Goal: Check status: Check status

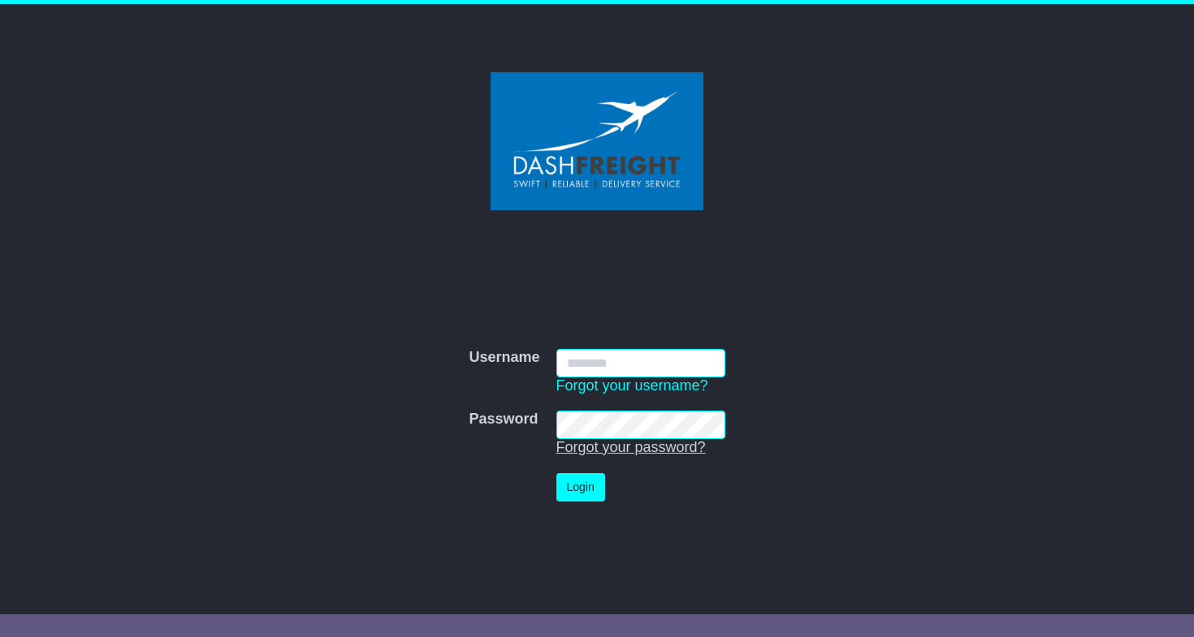
type input "**********"
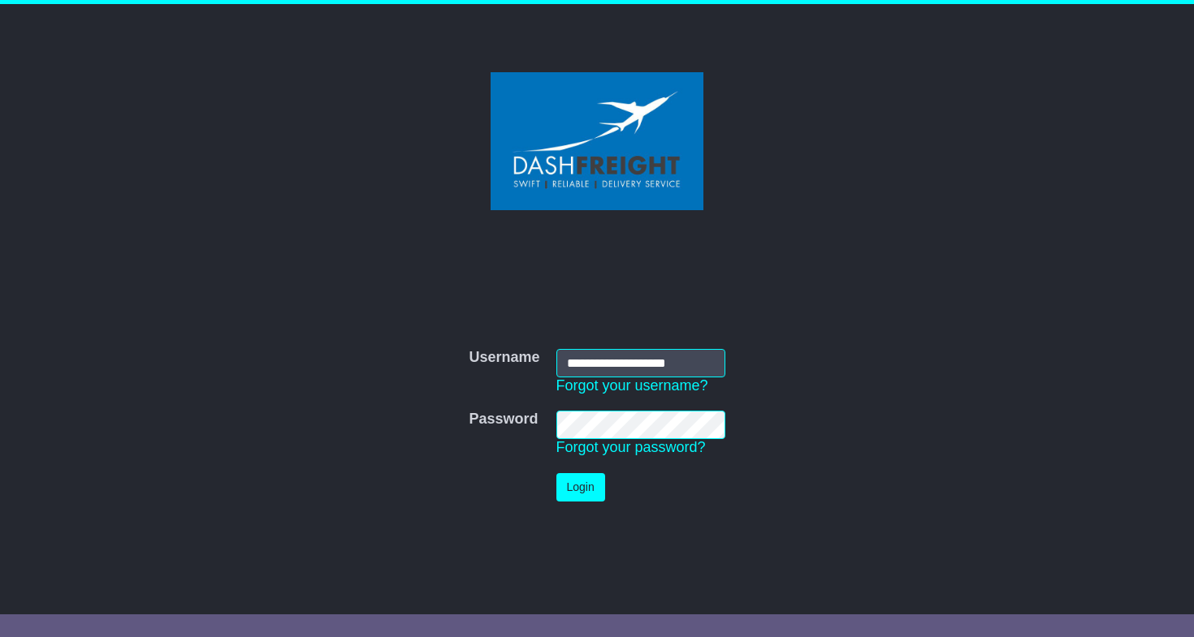
click at [594, 473] on button "Login" at bounding box center [580, 487] width 49 height 28
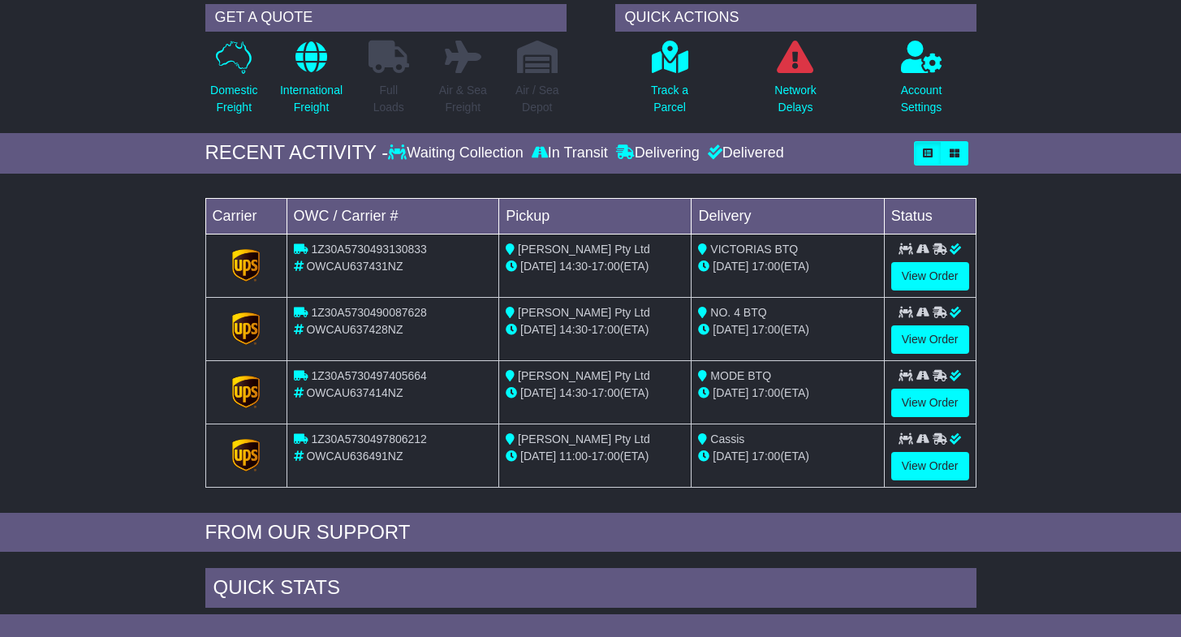
scroll to position [128, 0]
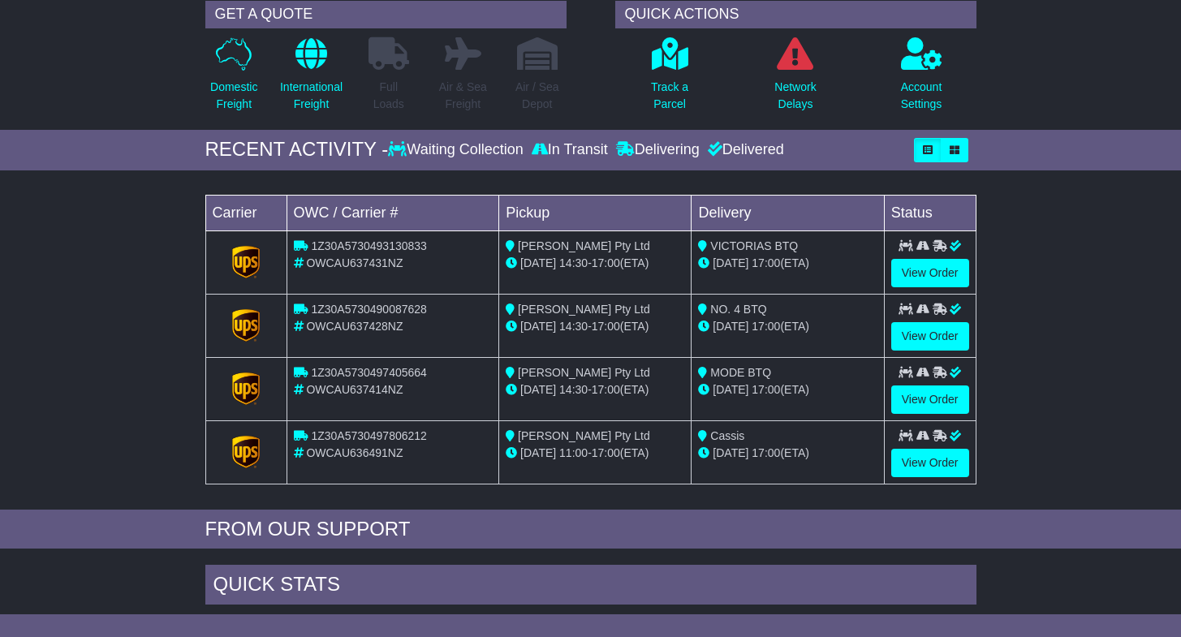
click at [339, 318] on div "OWCAU637428NZ" at bounding box center [393, 326] width 199 height 17
click at [918, 334] on link "View Order" at bounding box center [931, 336] width 78 height 28
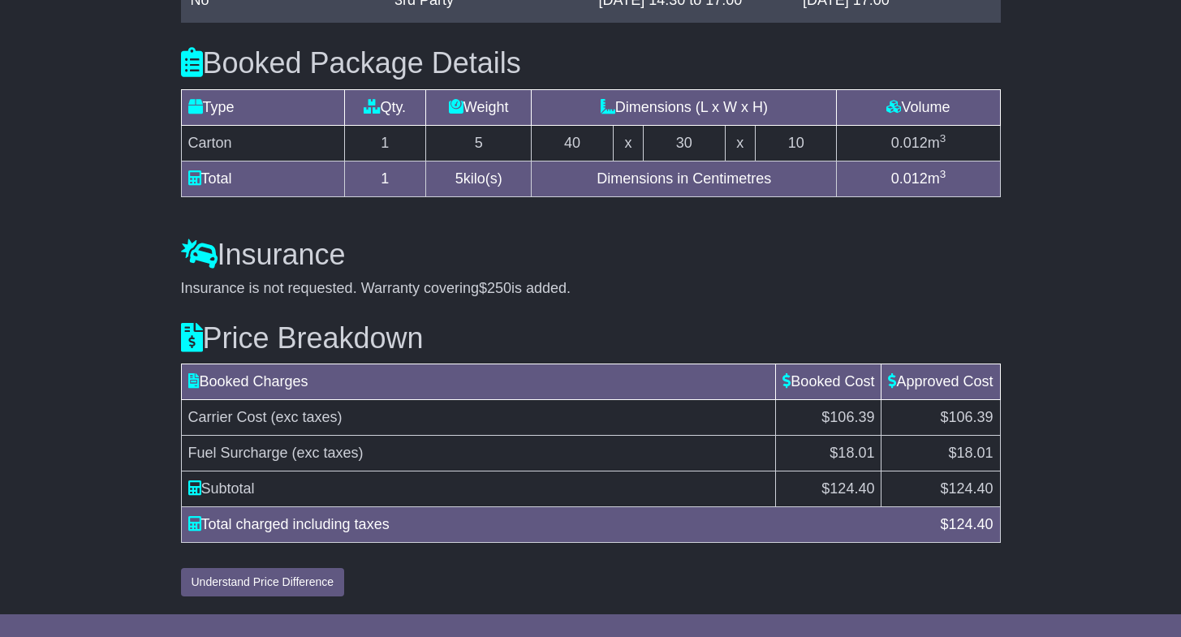
scroll to position [1120, 0]
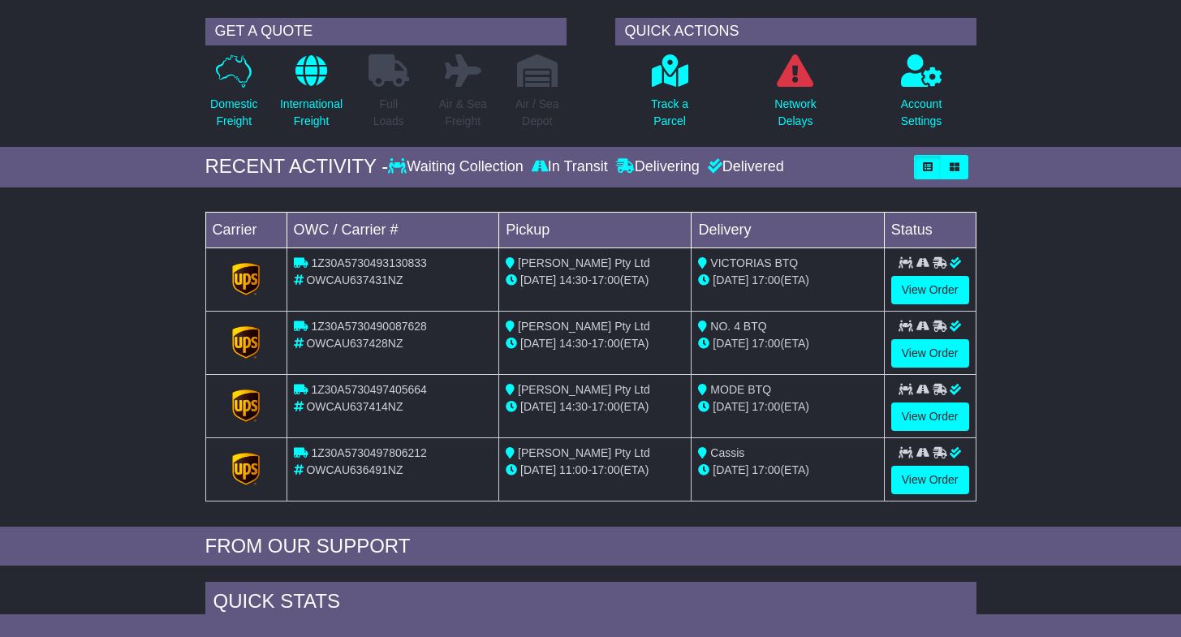
scroll to position [113, 0]
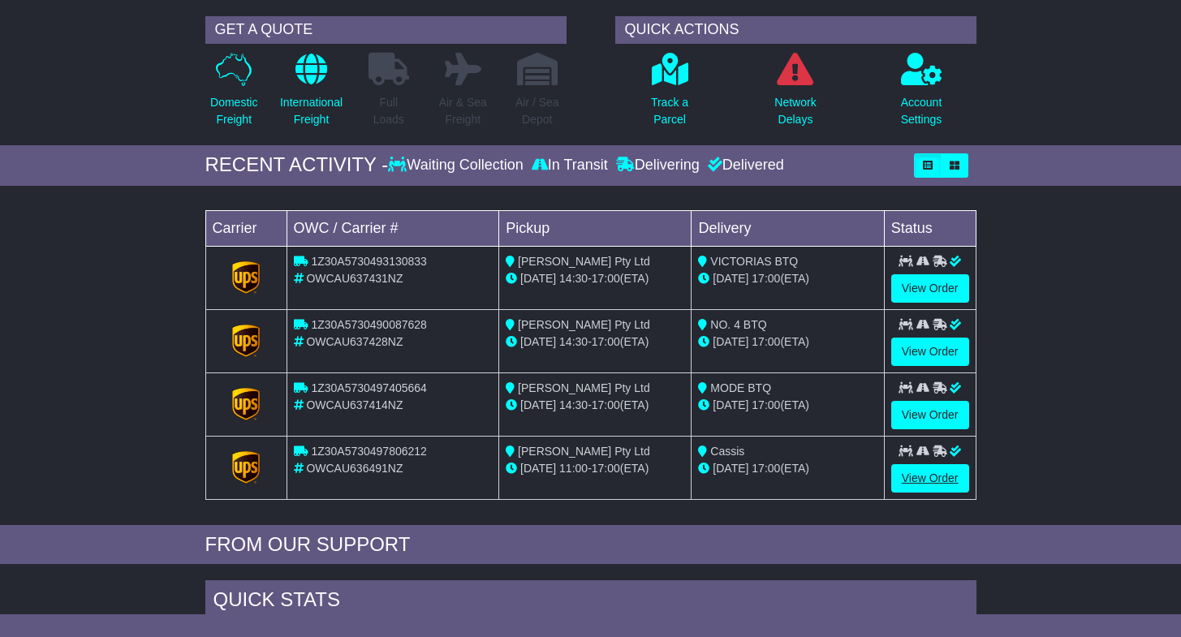
click at [933, 482] on link "View Order" at bounding box center [931, 478] width 78 height 28
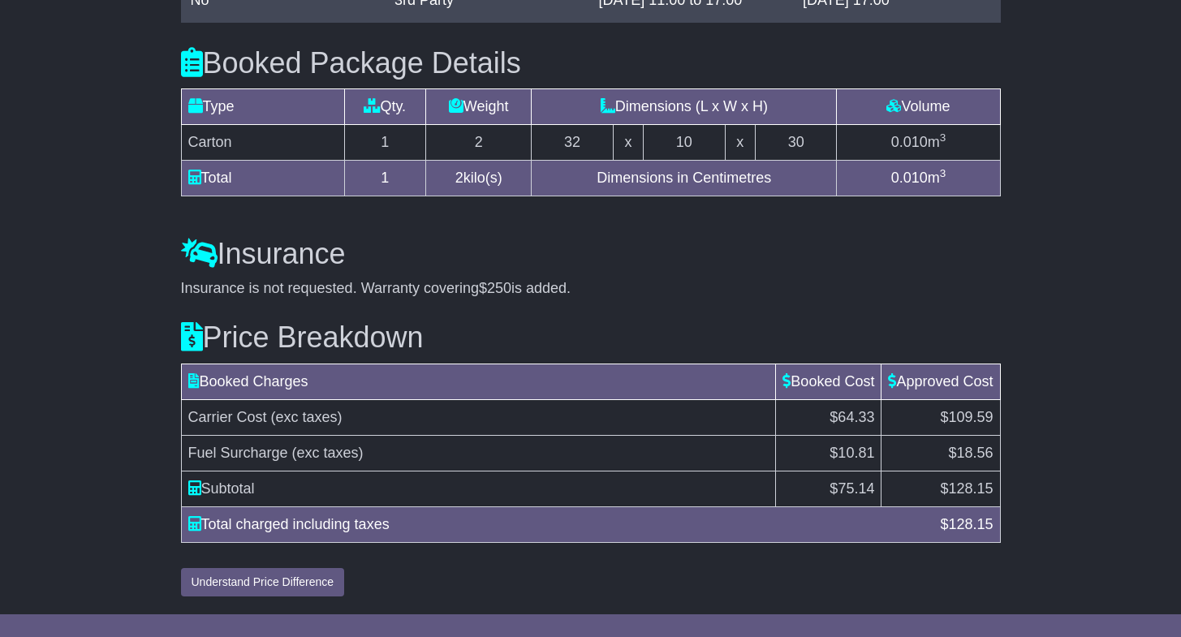
scroll to position [1137, 0]
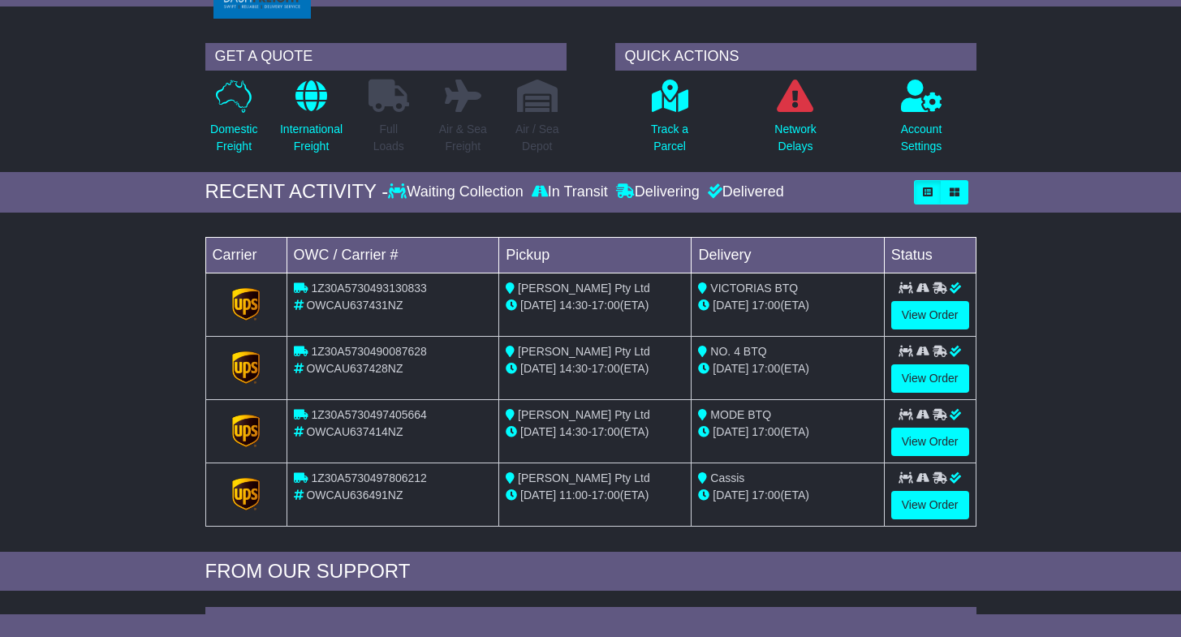
scroll to position [85, 0]
click at [932, 445] on link "View Order" at bounding box center [931, 443] width 78 height 28
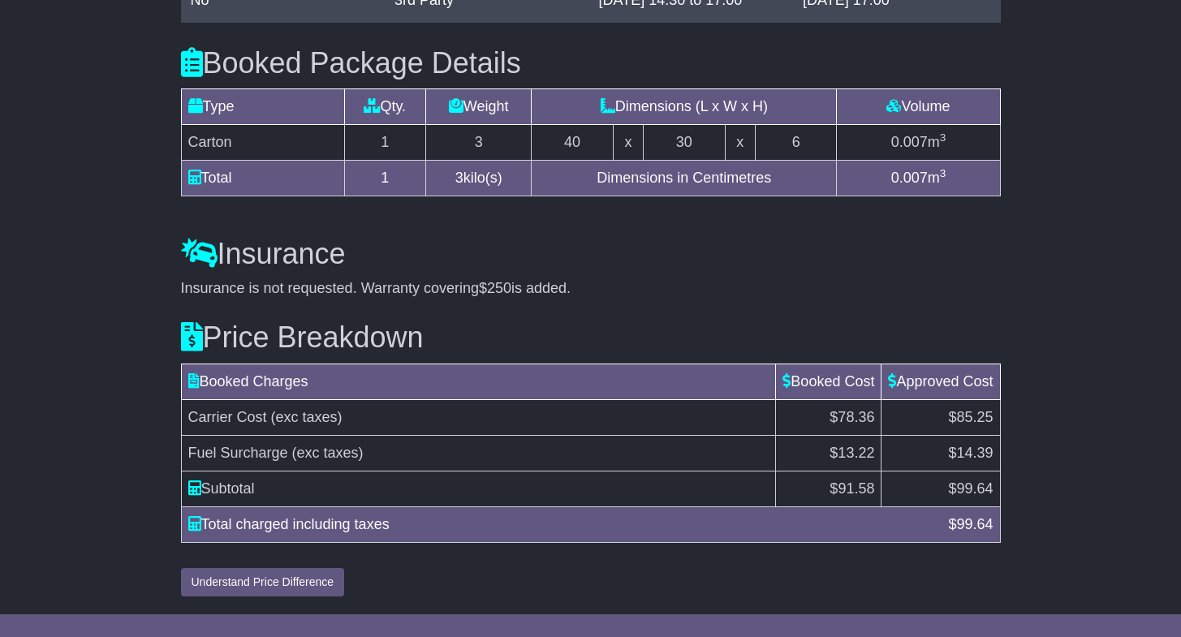
scroll to position [1137, 0]
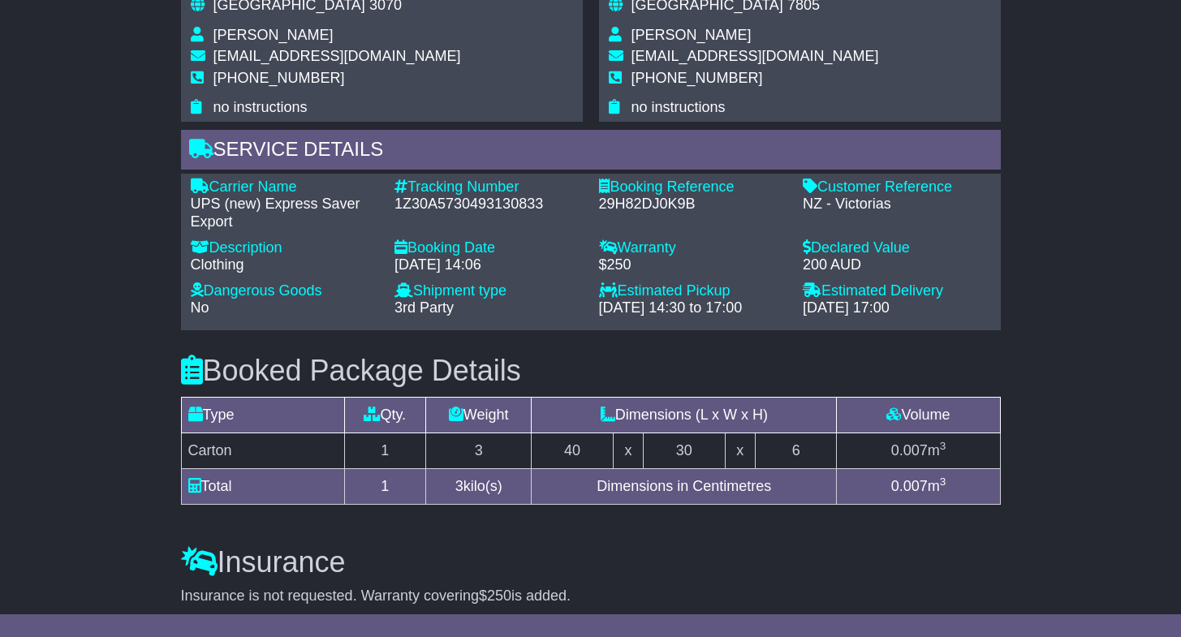
scroll to position [683, 0]
